Goal: Task Accomplishment & Management: Complete application form

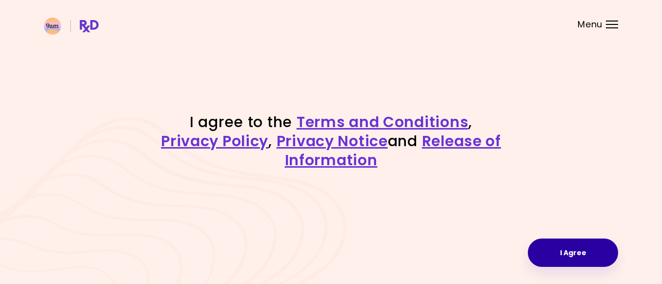
click at [540, 248] on button "I Agree" at bounding box center [573, 252] width 90 height 28
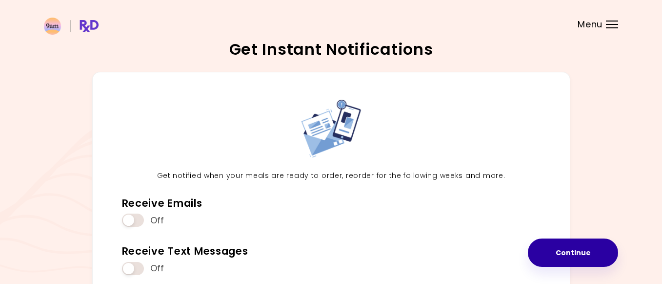
click at [551, 248] on button "Continue" at bounding box center [573, 252] width 90 height 28
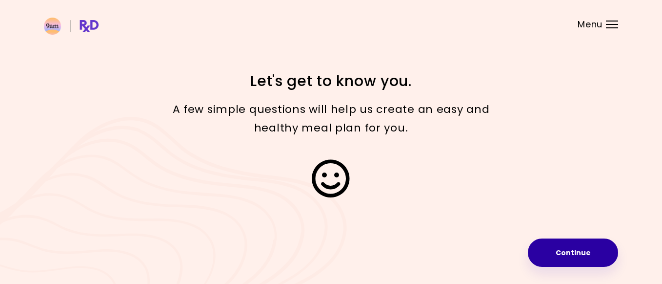
click at [554, 247] on button "Continue" at bounding box center [573, 252] width 90 height 28
